Goal: Navigation & Orientation: Understand site structure

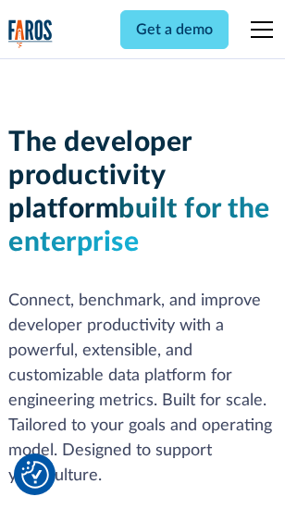
scroll to position [279, 0]
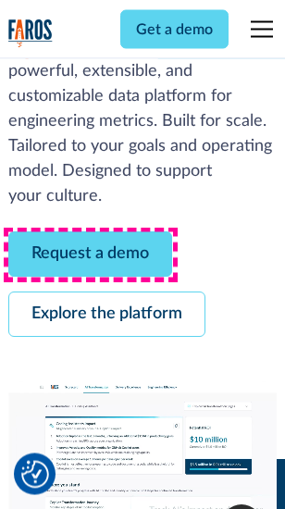
click at [91, 255] on link "Request a demo" at bounding box center [90, 254] width 164 height 45
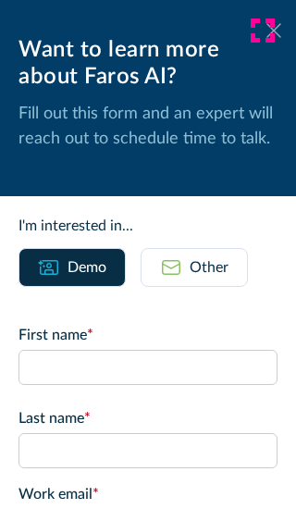
click at [266, 31] on icon at bounding box center [273, 30] width 15 height 14
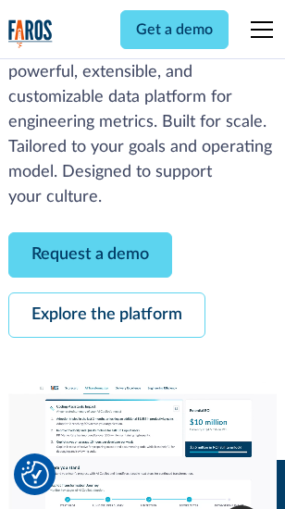
scroll to position [339, 0]
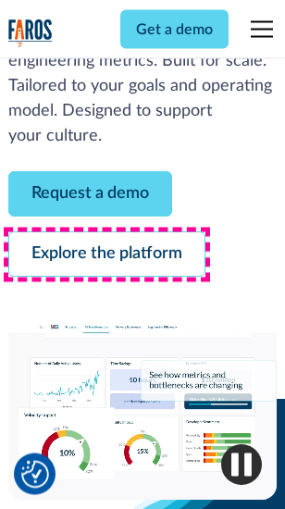
click at [106, 255] on link "Explore the platform" at bounding box center [106, 254] width 197 height 45
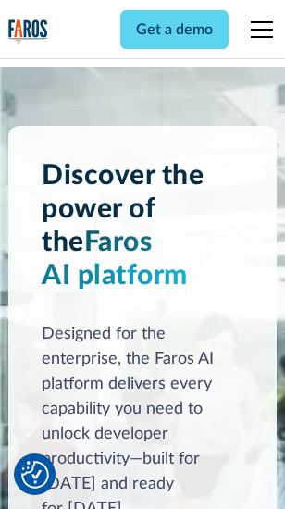
scroll to position [14104, 0]
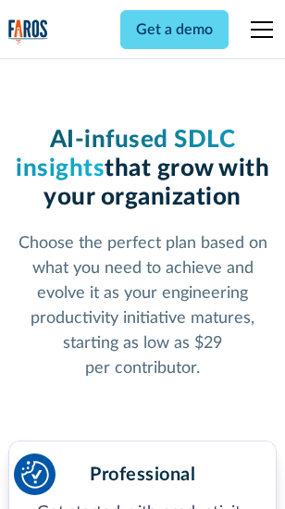
scroll to position [2941, 0]
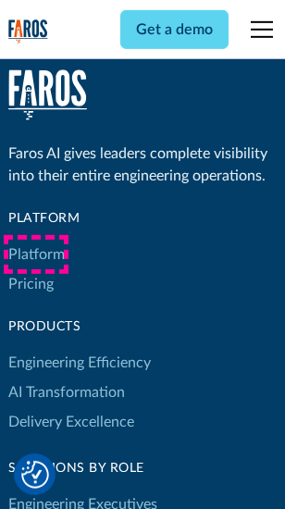
click at [36, 254] on link "Platform" at bounding box center [36, 255] width 56 height 30
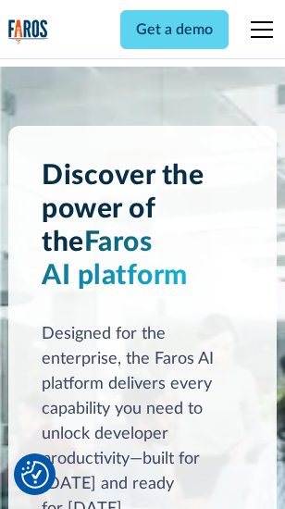
scroll to position [14698, 0]
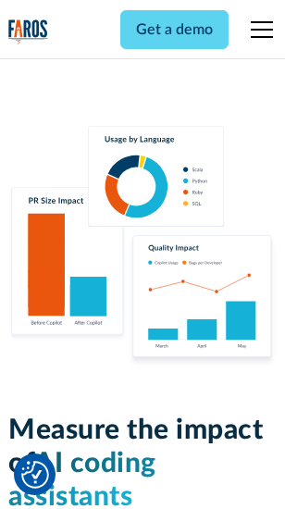
scroll to position [11582, 0]
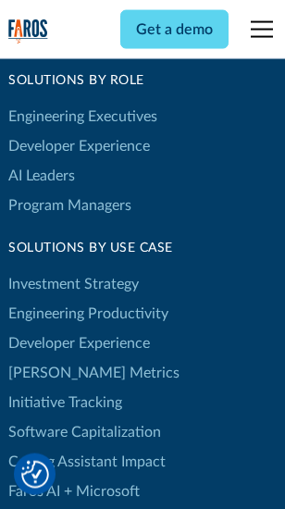
click at [56, 358] on link "DORA Metrics" at bounding box center [93, 373] width 171 height 30
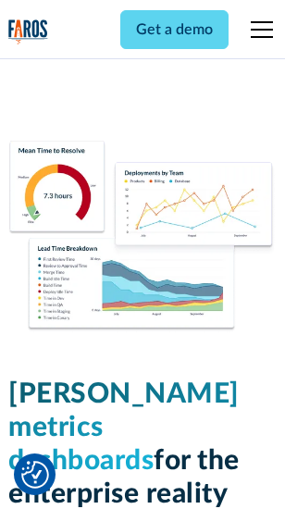
scroll to position [8200, 0]
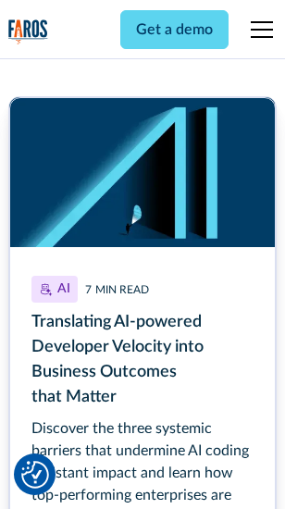
scroll to position [8384, 0]
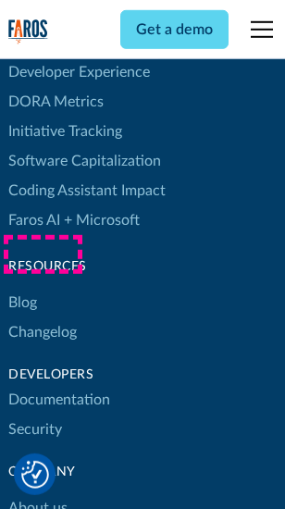
click at [43, 317] on link "Changelog" at bounding box center [42, 332] width 68 height 30
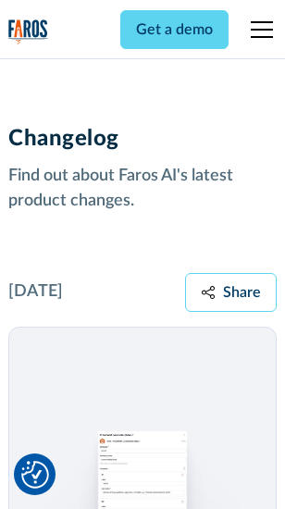
scroll to position [22699, 0]
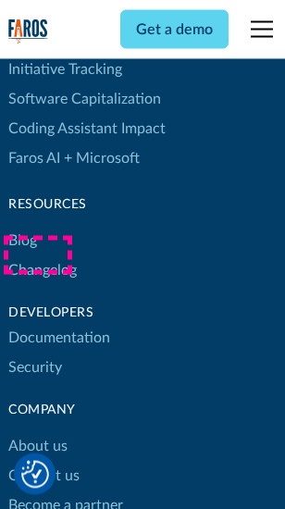
click at [37, 432] on link "About us" at bounding box center [37, 447] width 59 height 30
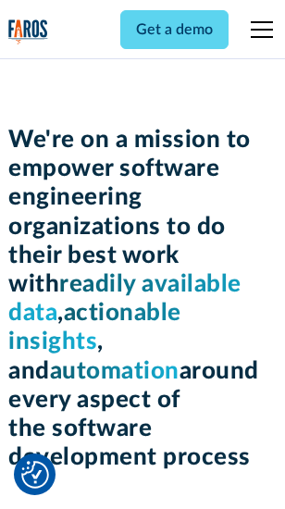
scroll to position [6407, 0]
